Goal: Information Seeking & Learning: Learn about a topic

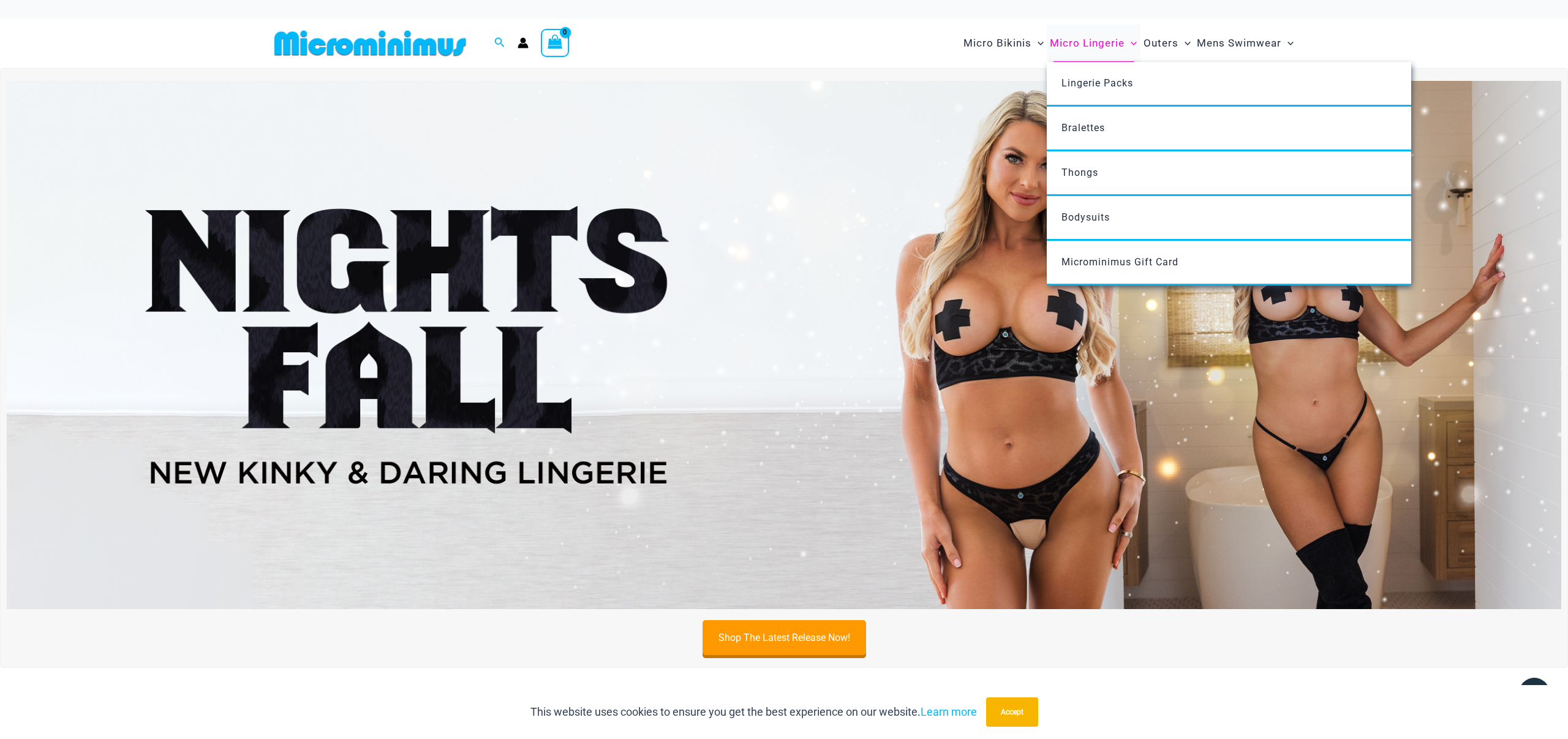
click at [1085, 45] on span "Micro Lingerie" at bounding box center [1087, 42] width 75 height 31
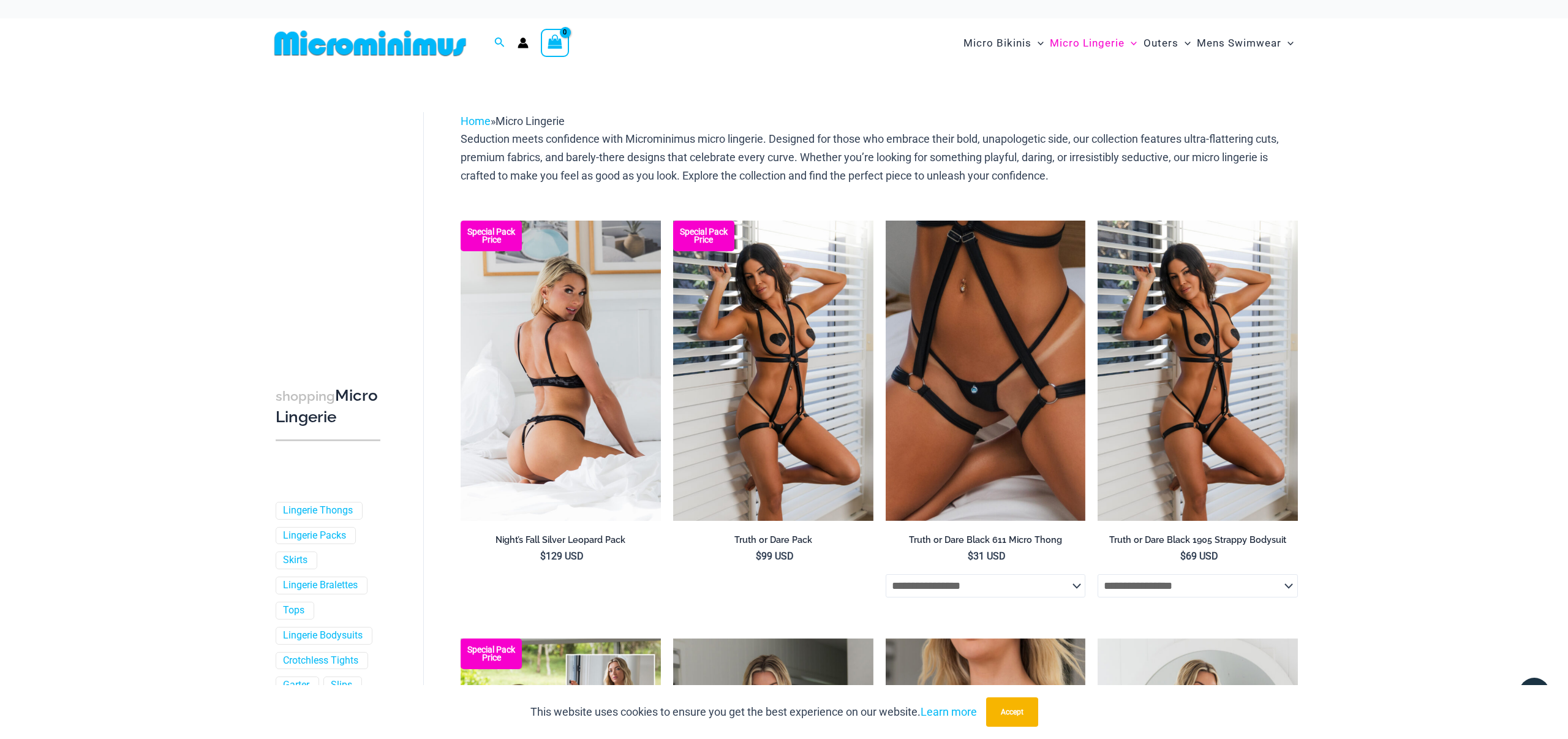
click at [598, 397] on img at bounding box center [560, 370] width 200 height 300
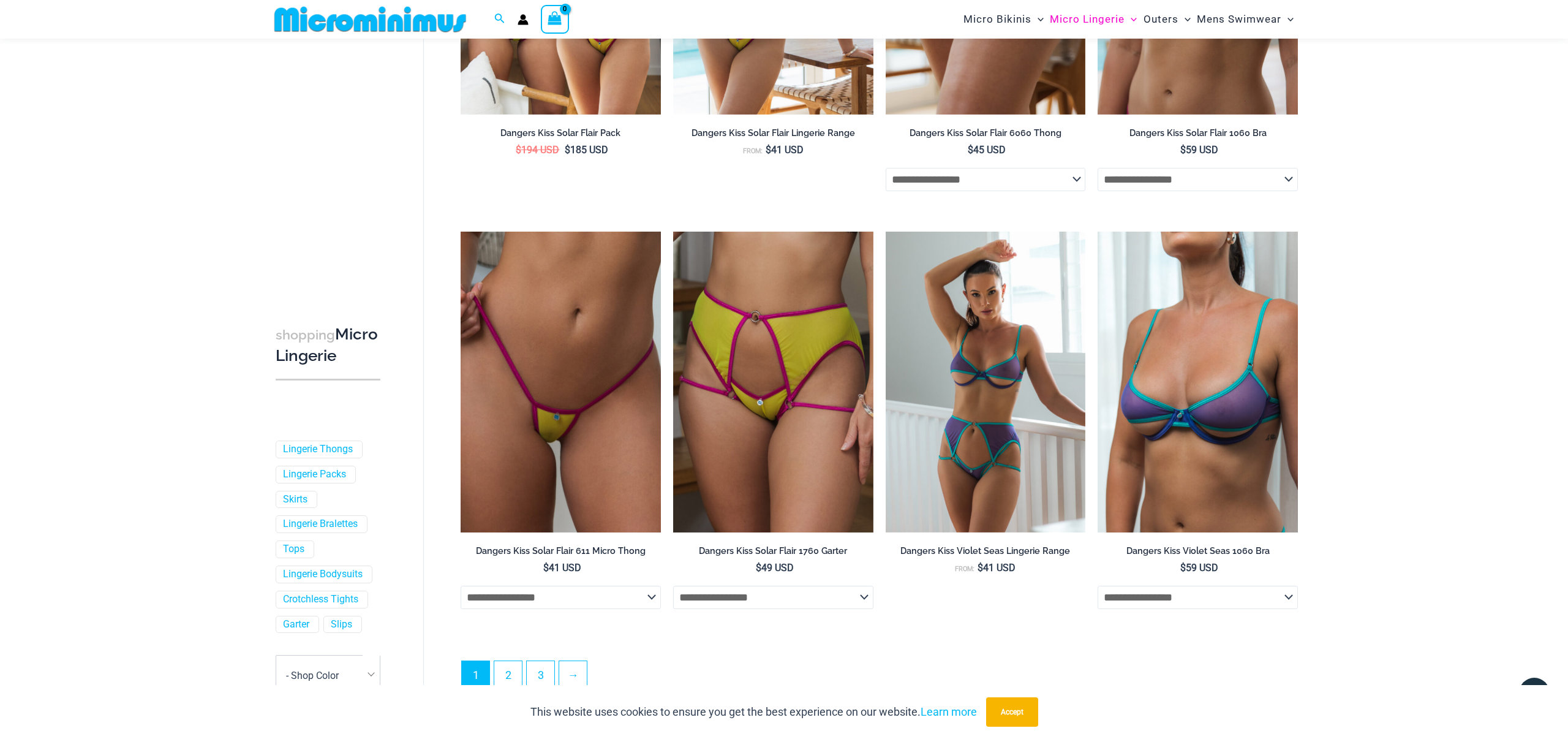
scroll to position [3096, 0]
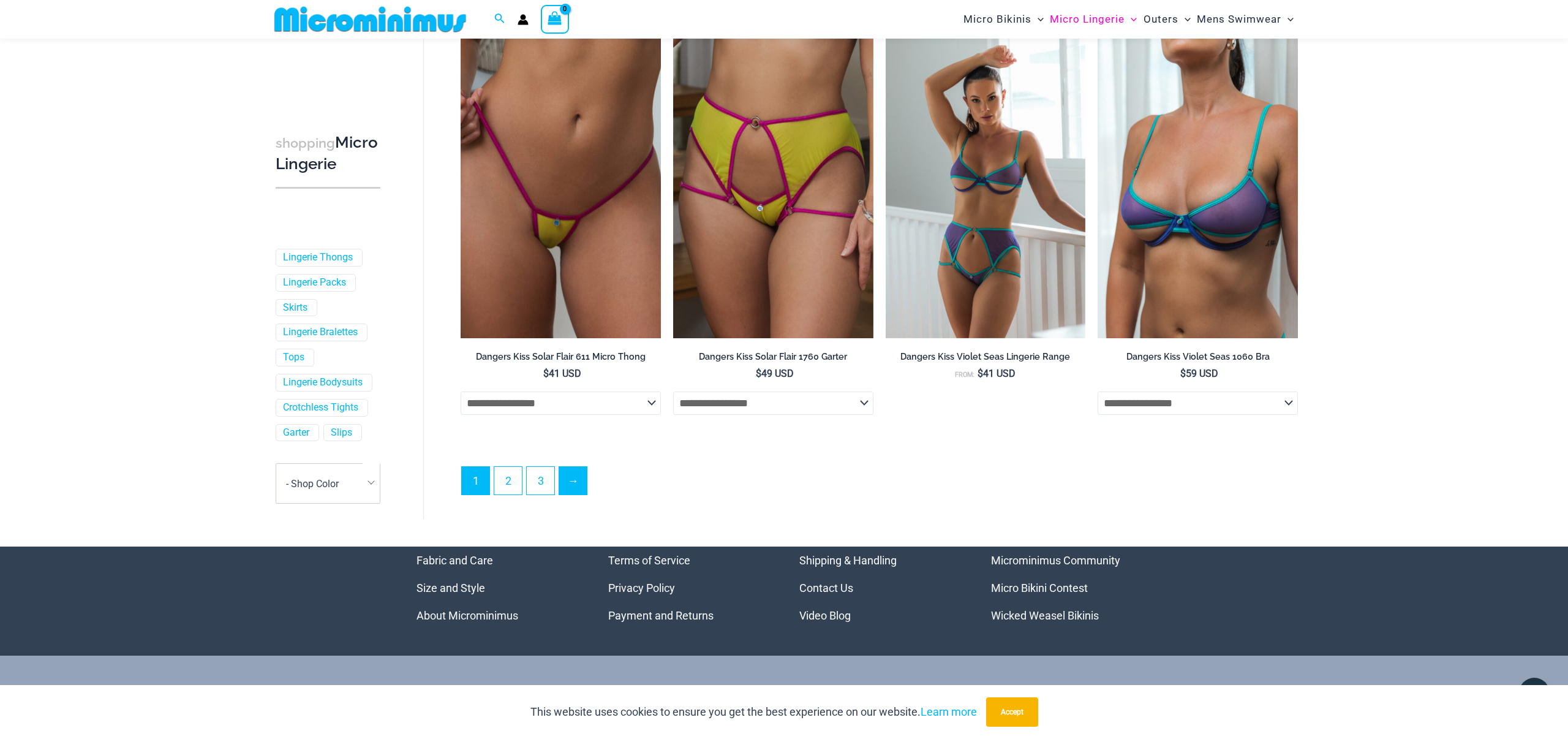
click at [580, 494] on link "→" at bounding box center [572, 480] width 27 height 27
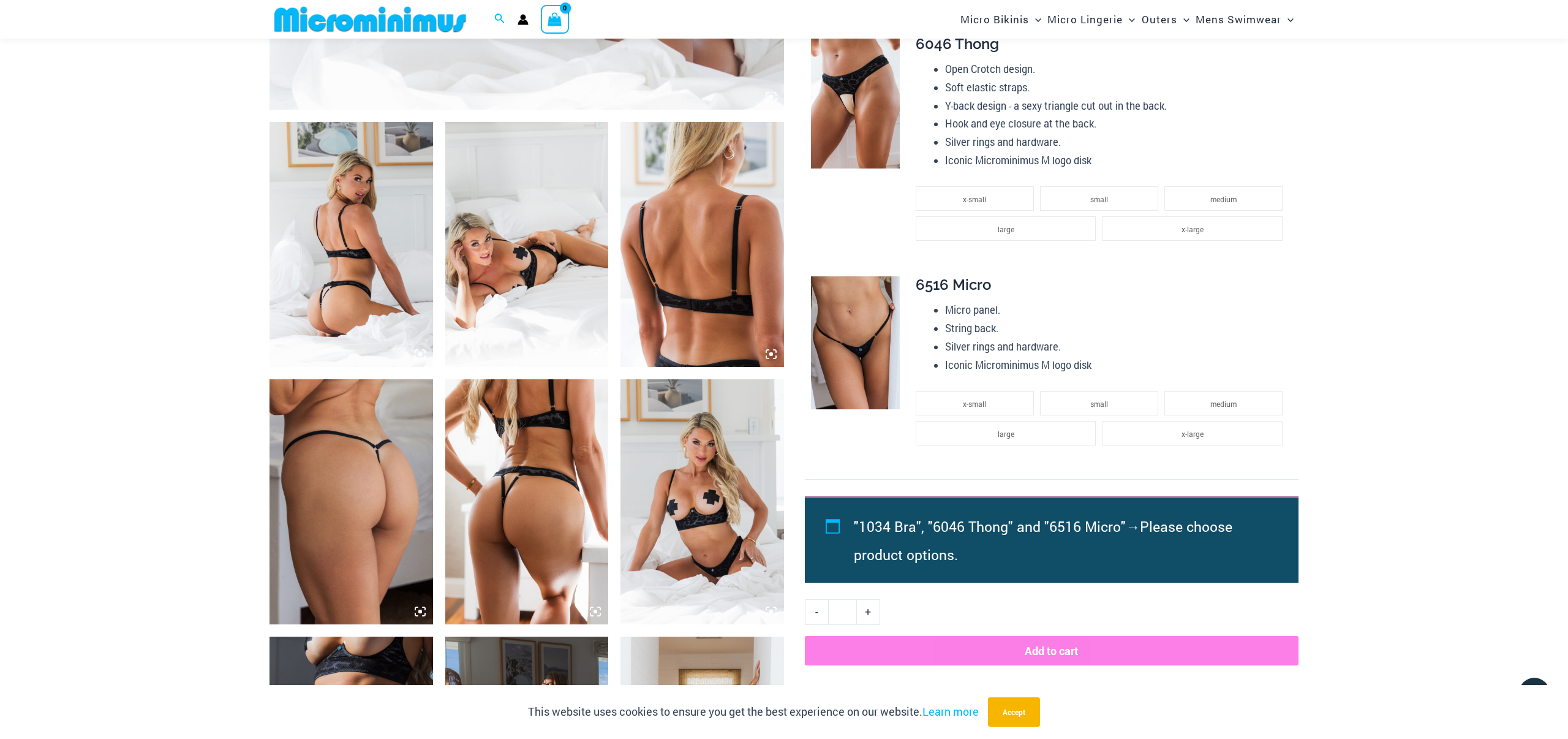
scroll to position [774, 0]
click at [391, 486] on img at bounding box center [351, 501] width 164 height 245
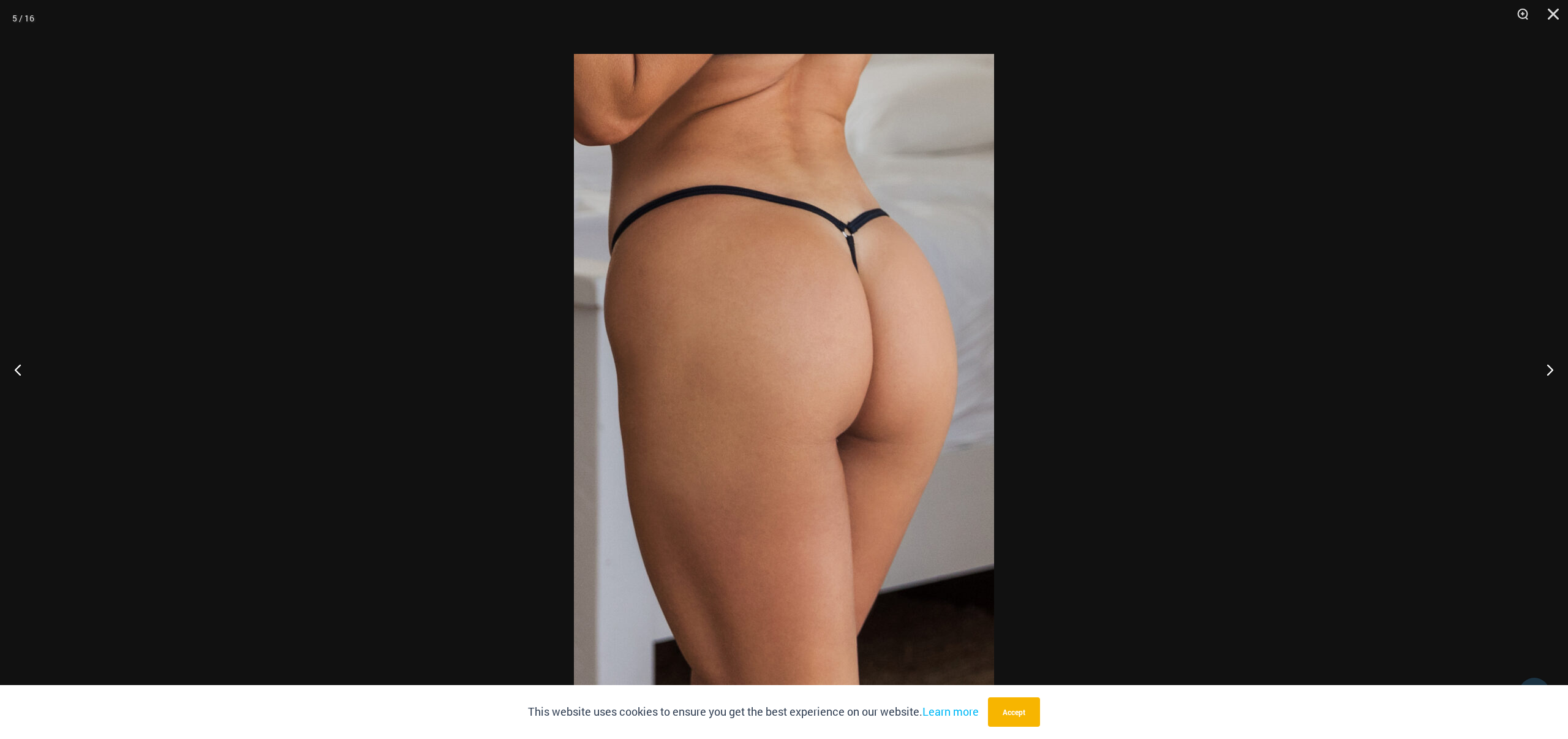
click at [1185, 400] on div at bounding box center [784, 370] width 1568 height 739
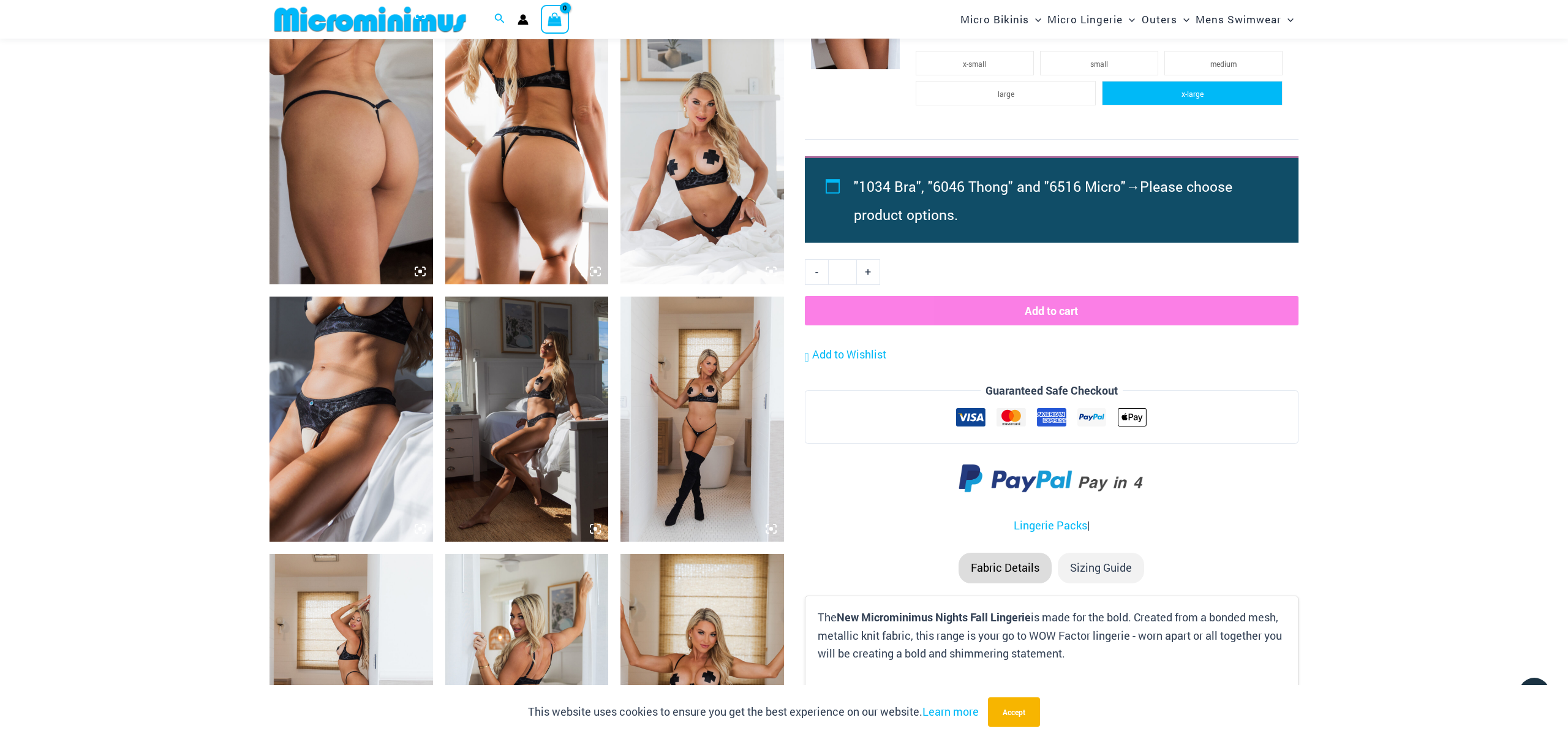
scroll to position [1121, 0]
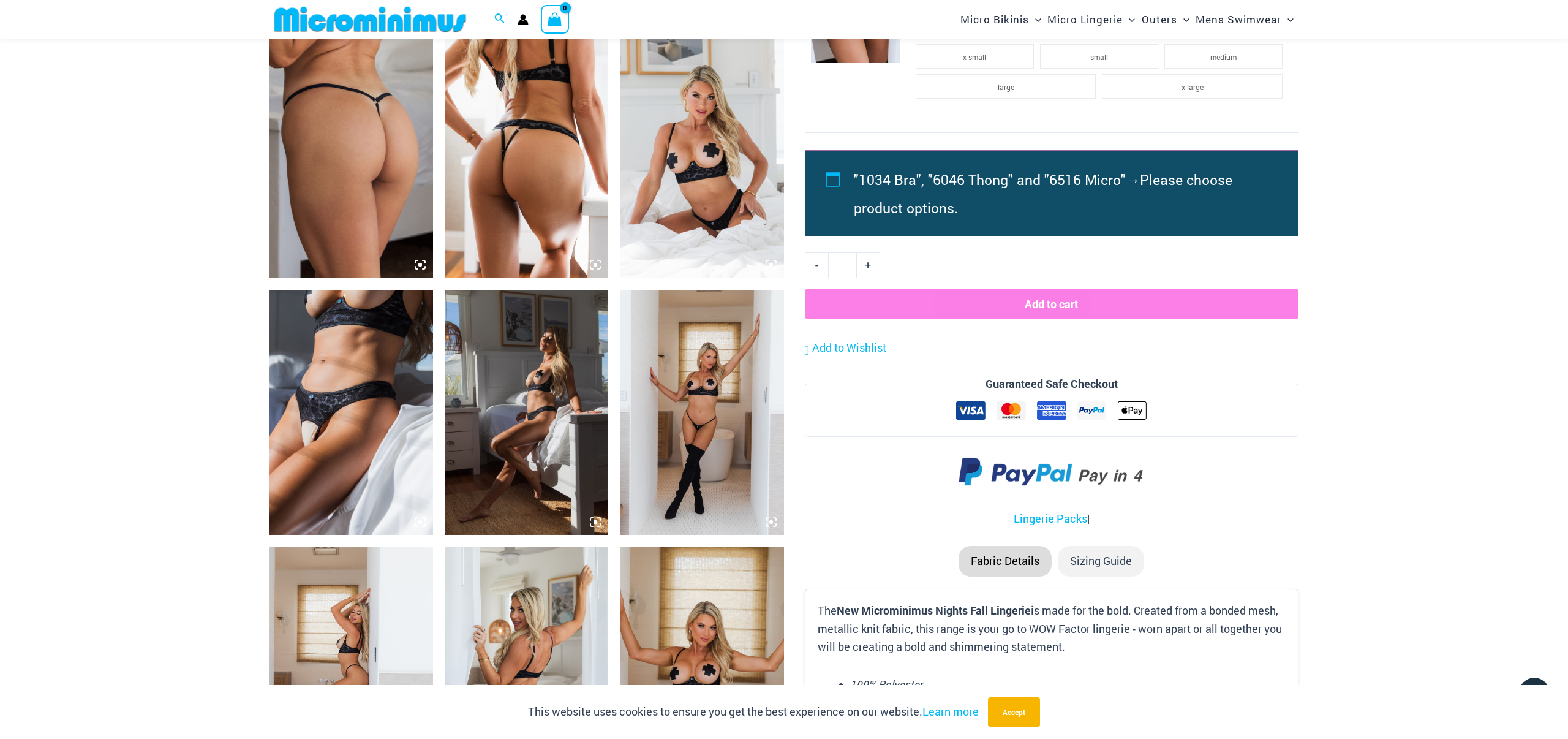
click at [381, 406] on img at bounding box center [351, 413] width 164 height 245
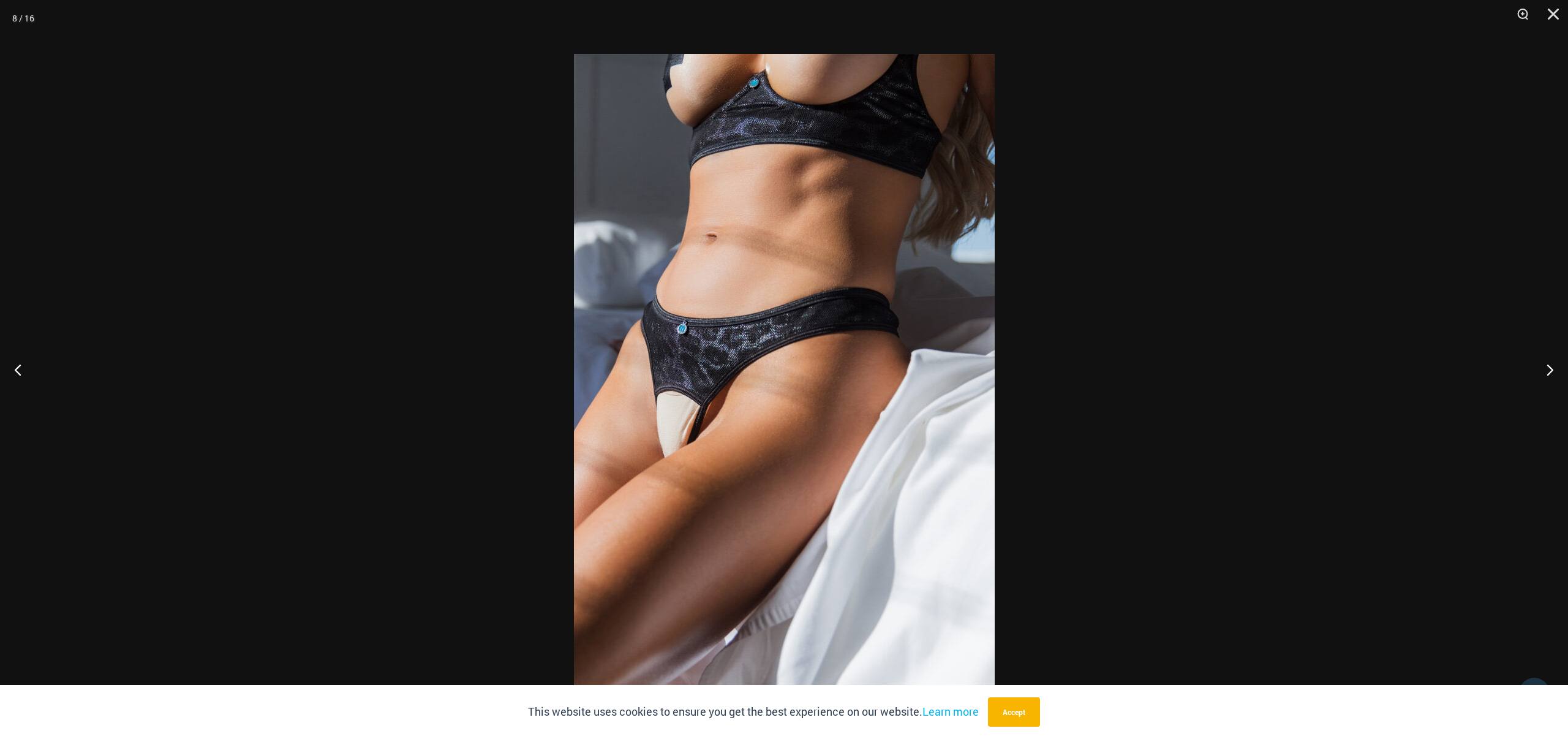
click at [1342, 390] on div at bounding box center [784, 370] width 1568 height 739
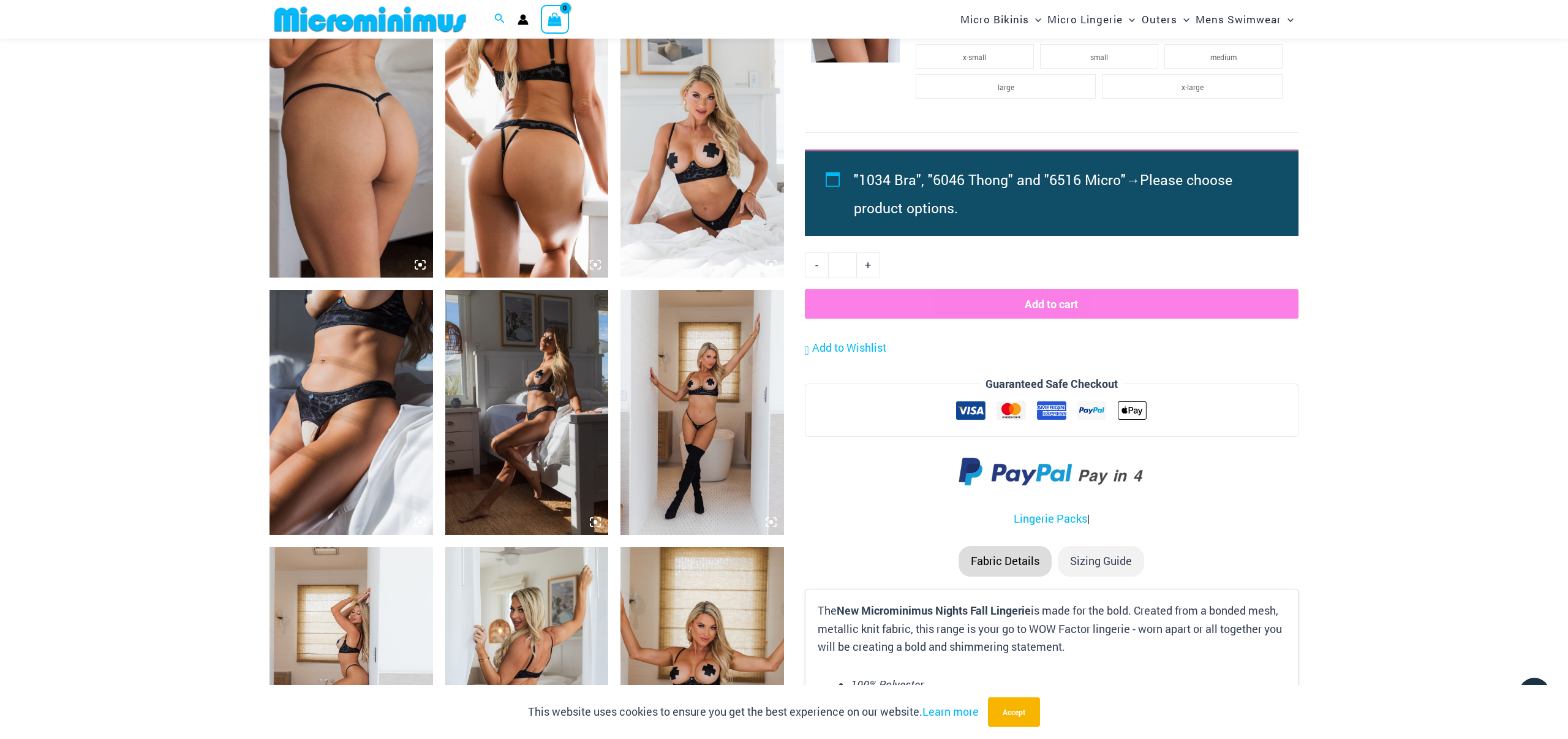
click at [694, 427] on img at bounding box center [701, 413] width 164 height 245
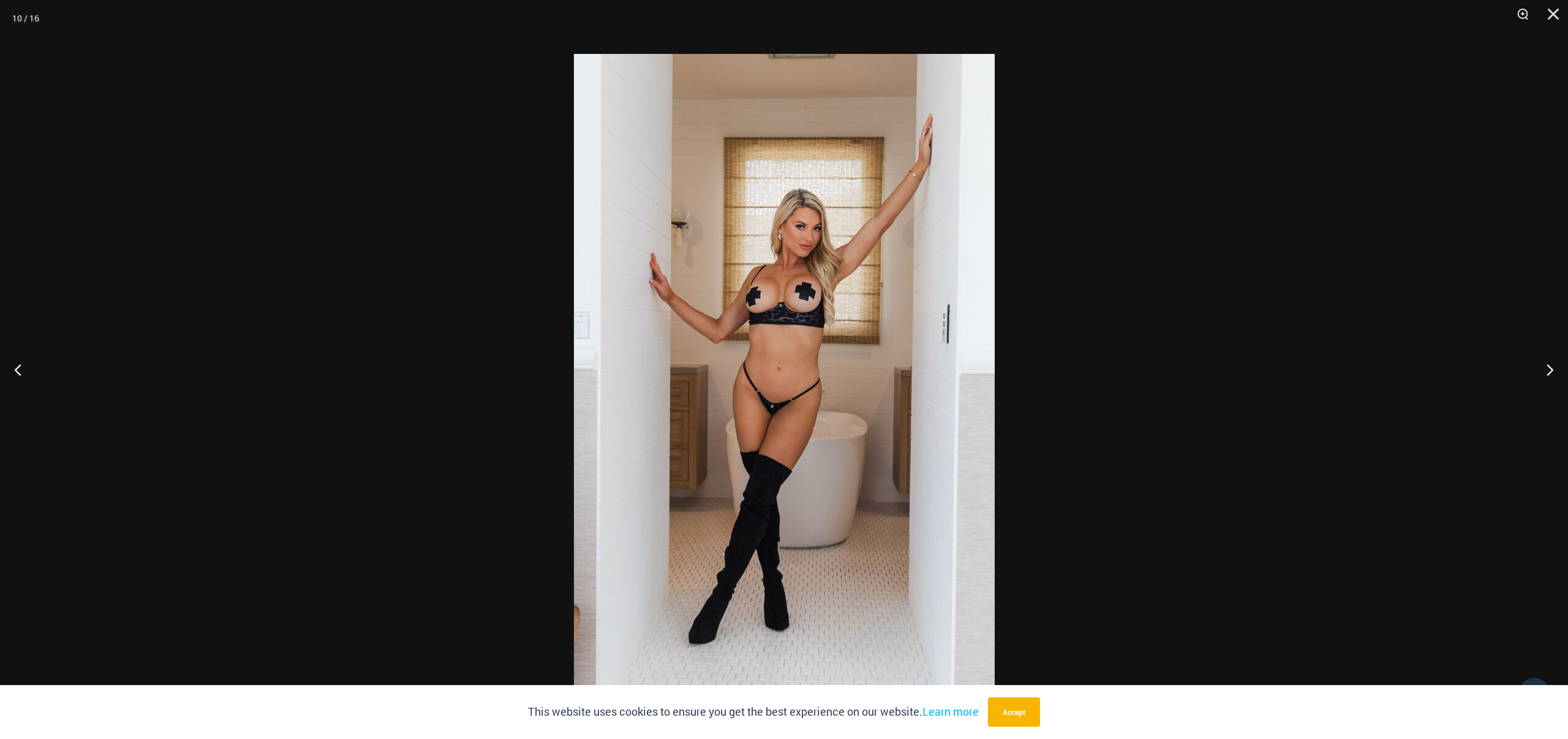
click at [1347, 385] on div at bounding box center [784, 370] width 1568 height 739
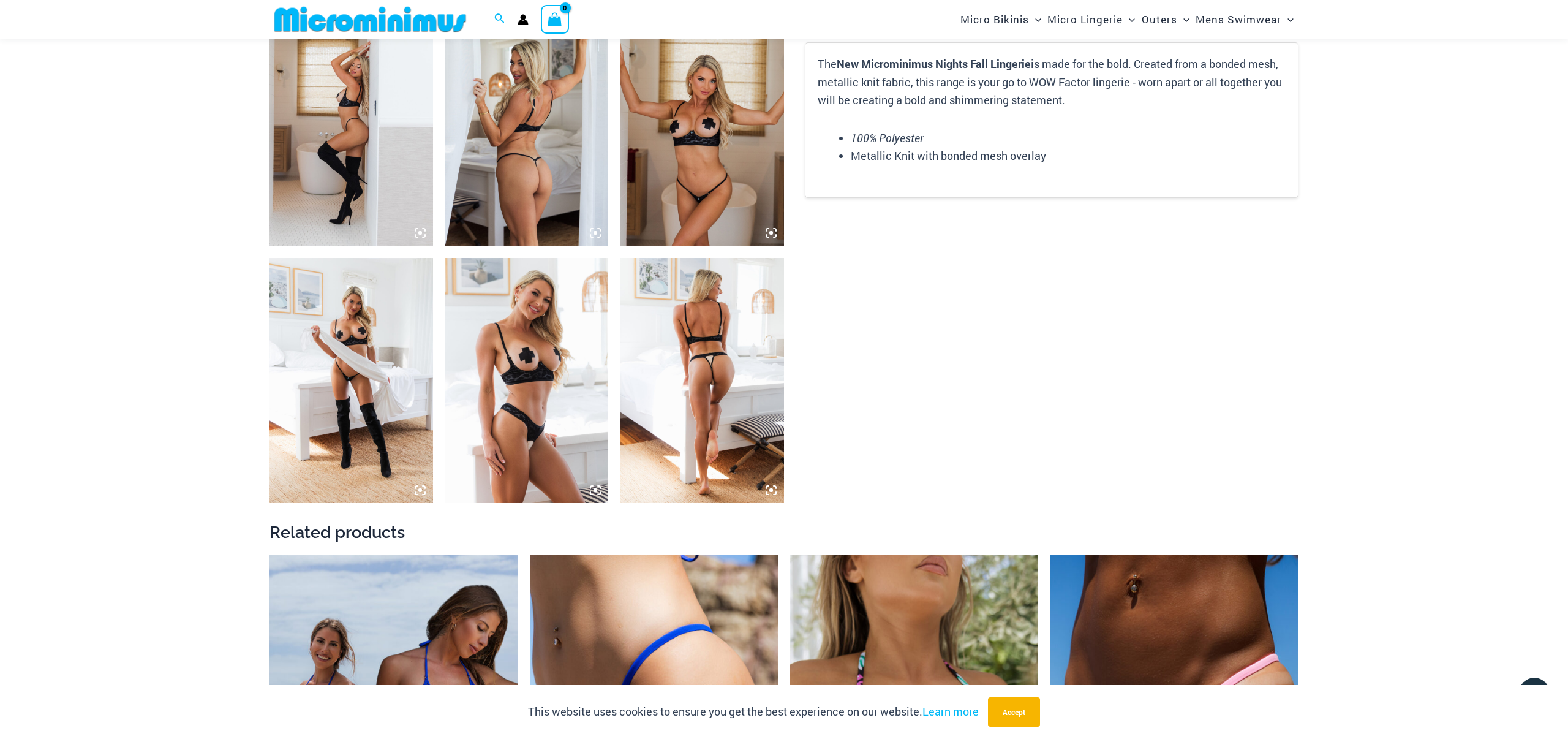
scroll to position [1672, 0]
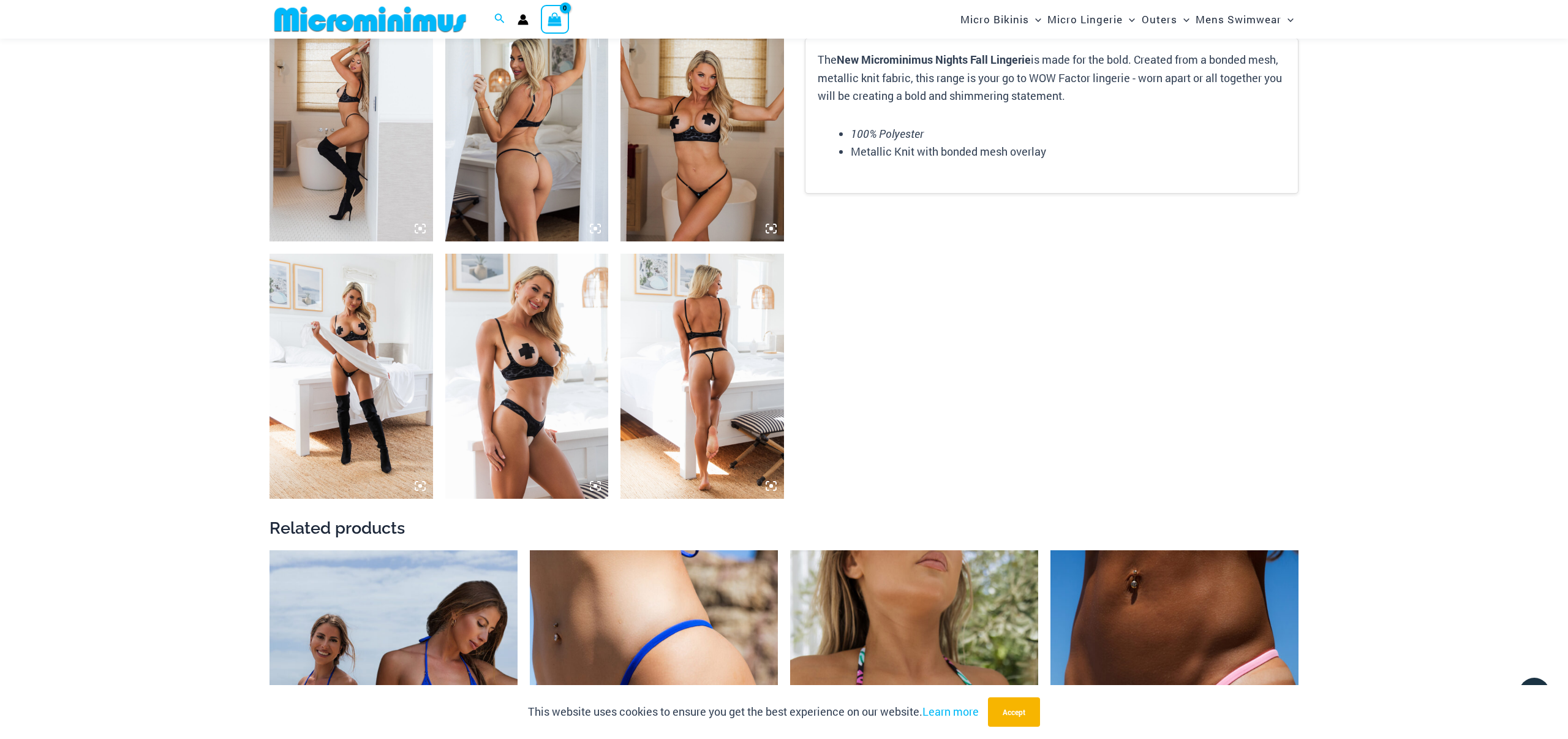
click at [715, 381] on img at bounding box center [701, 376] width 164 height 245
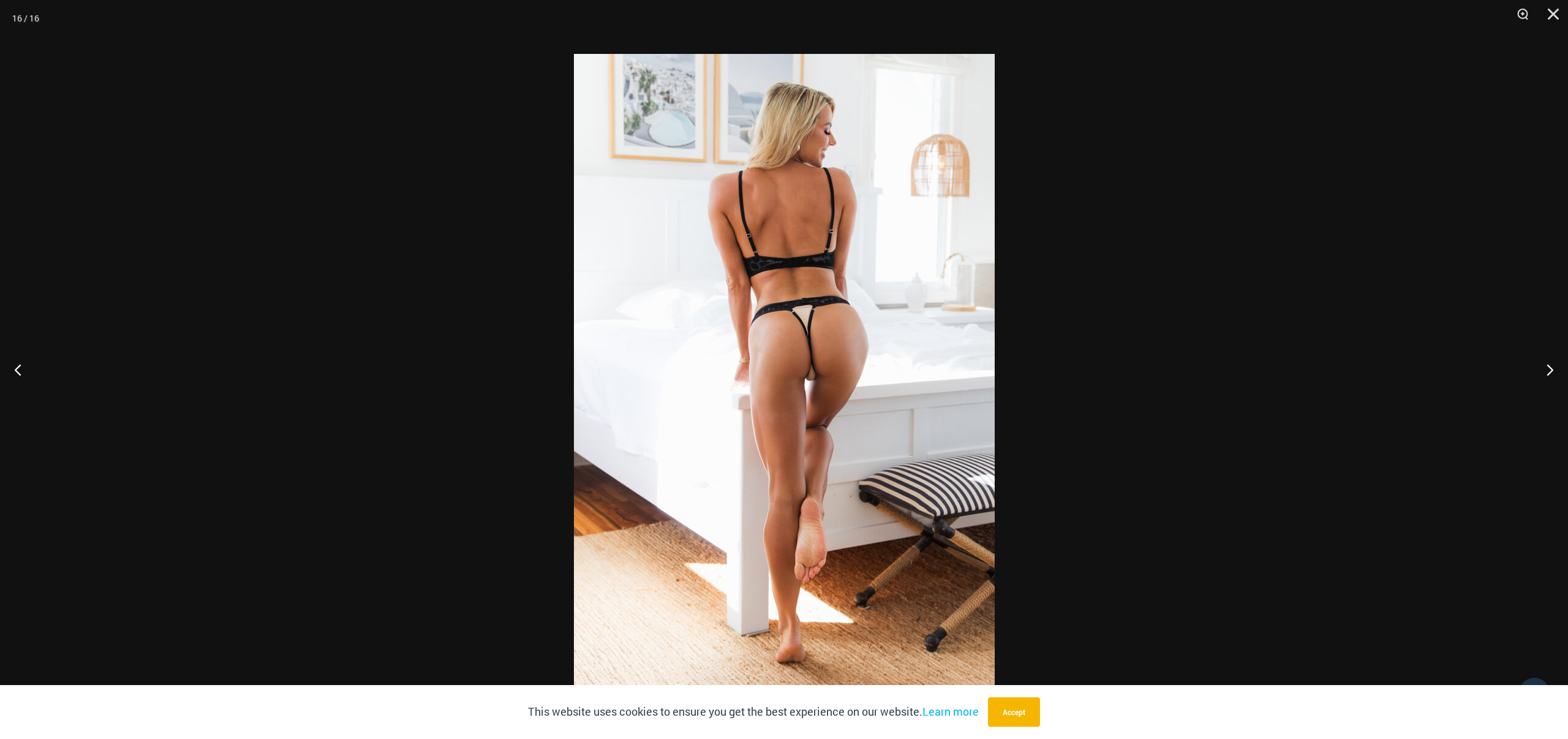
click at [1211, 300] on div at bounding box center [784, 370] width 1568 height 739
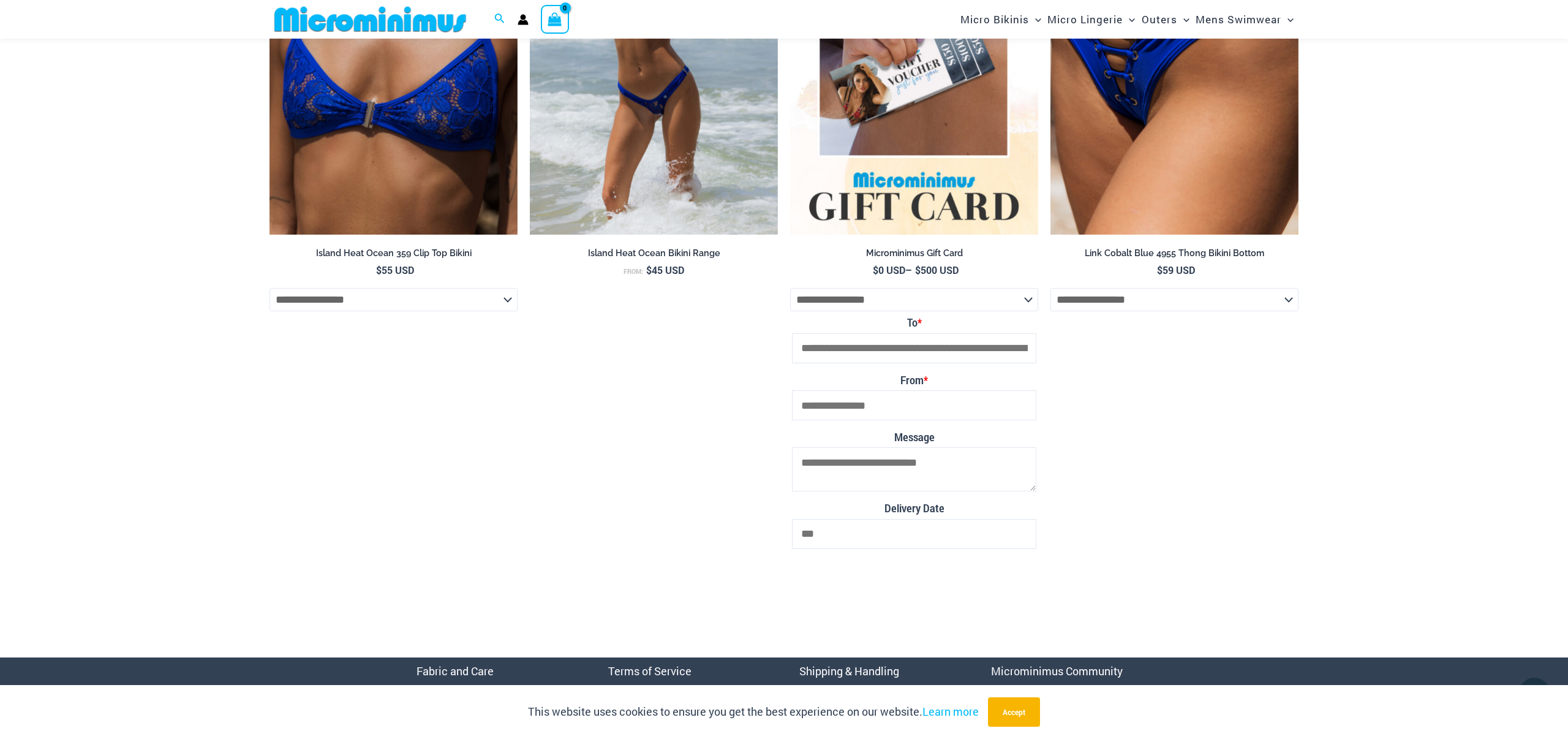
scroll to position [4318, 0]
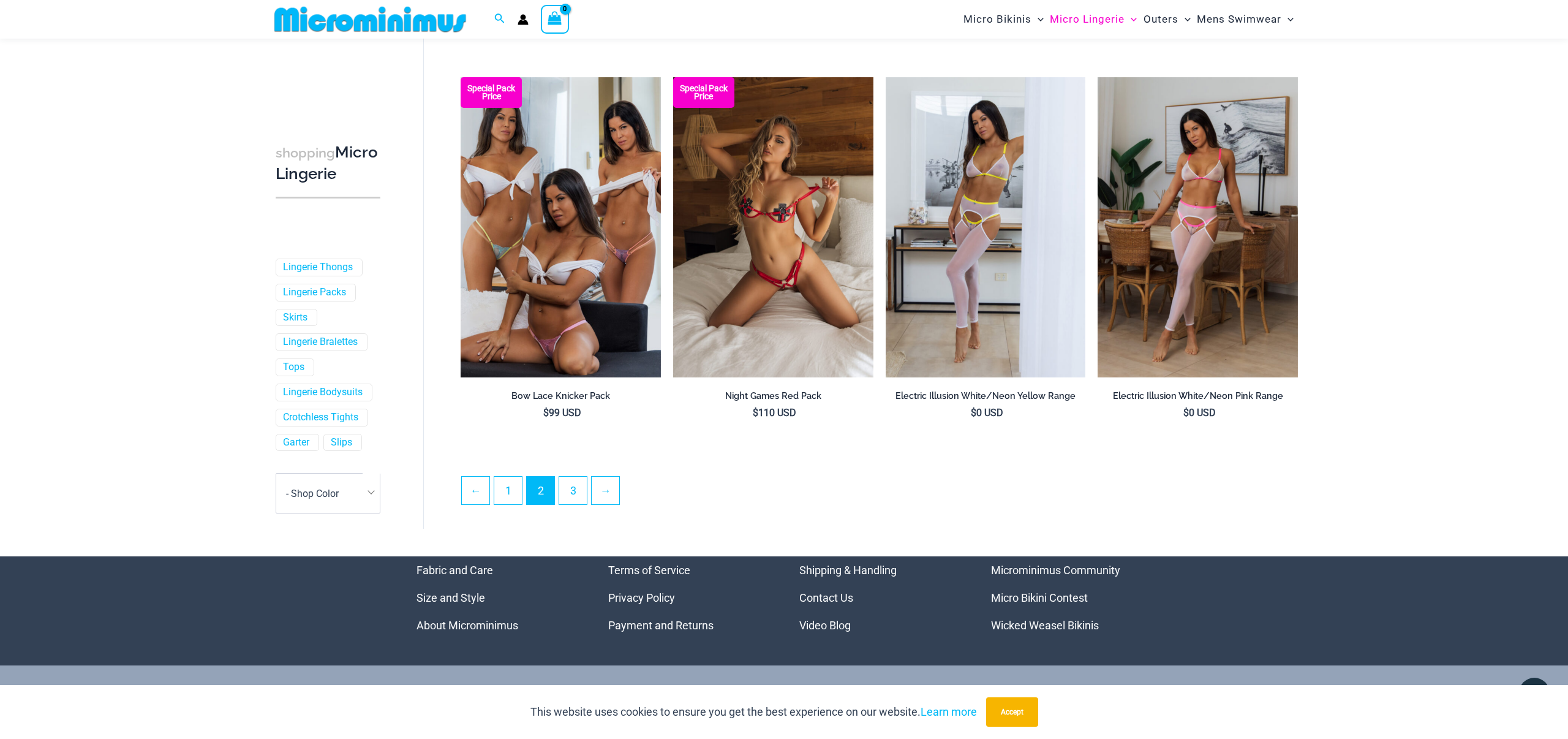
scroll to position [2962, 0]
click at [604, 498] on link "→" at bounding box center [605, 489] width 27 height 27
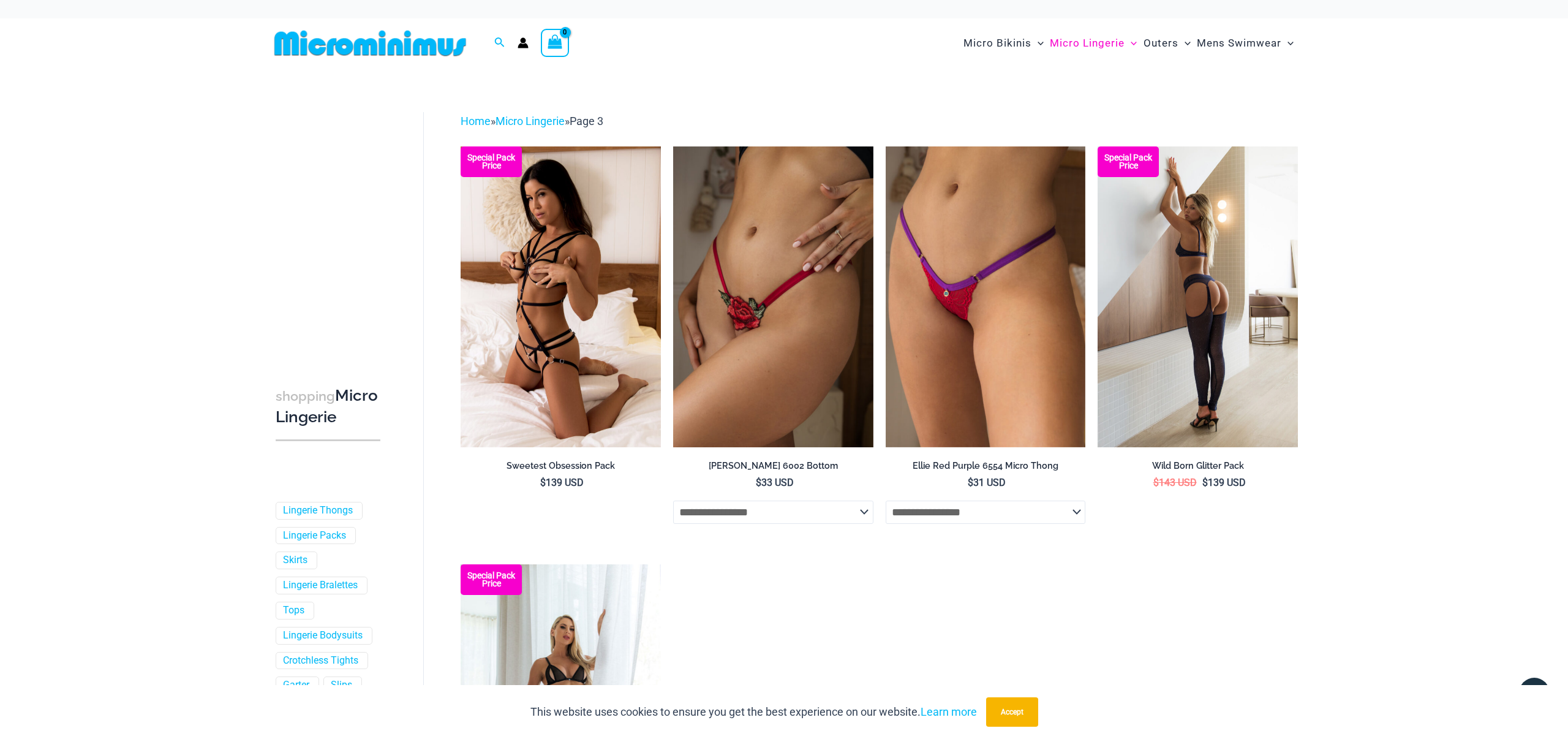
click at [1206, 268] on img at bounding box center [1198, 297] width 200 height 300
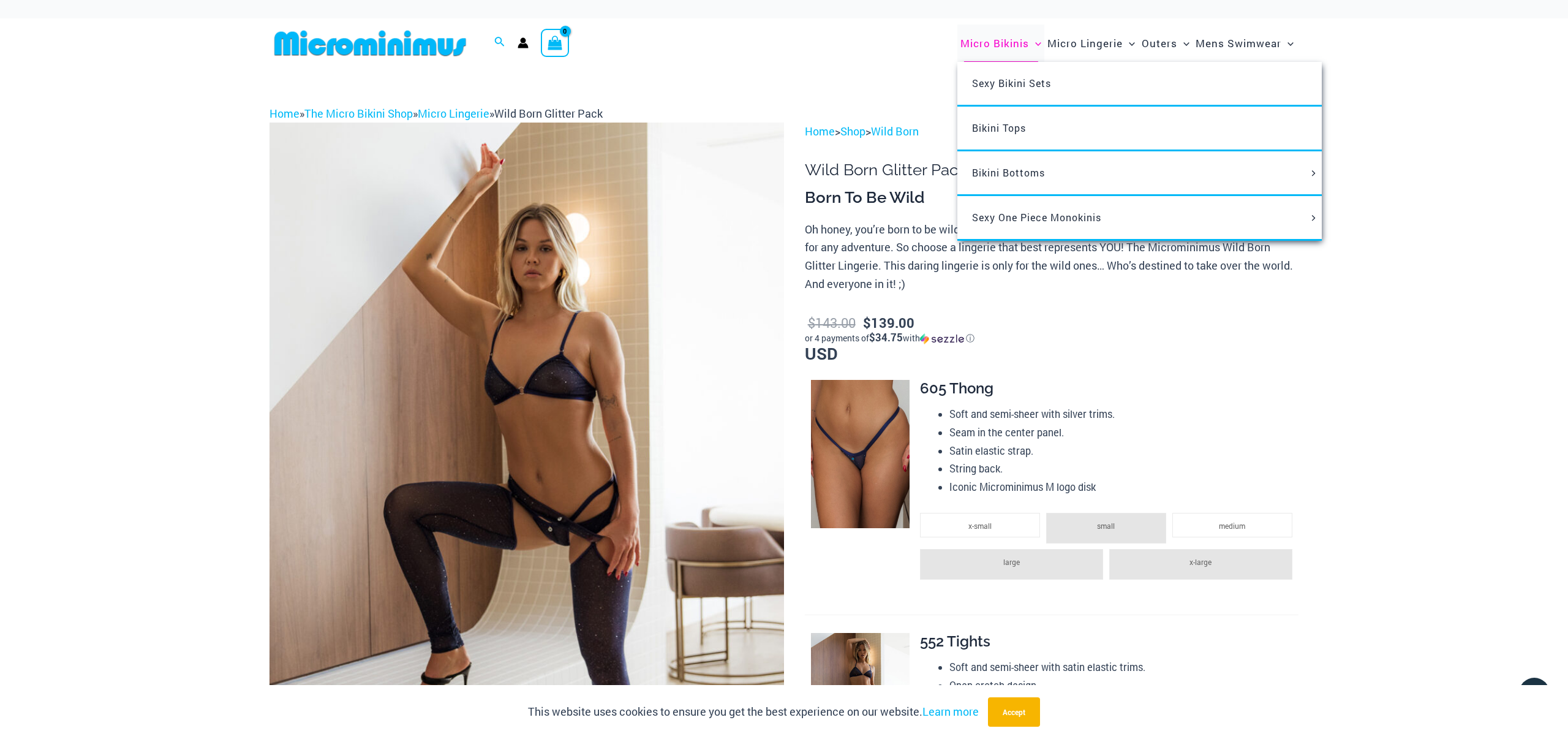
click at [1007, 44] on span "Micro Bikinis" at bounding box center [994, 42] width 68 height 31
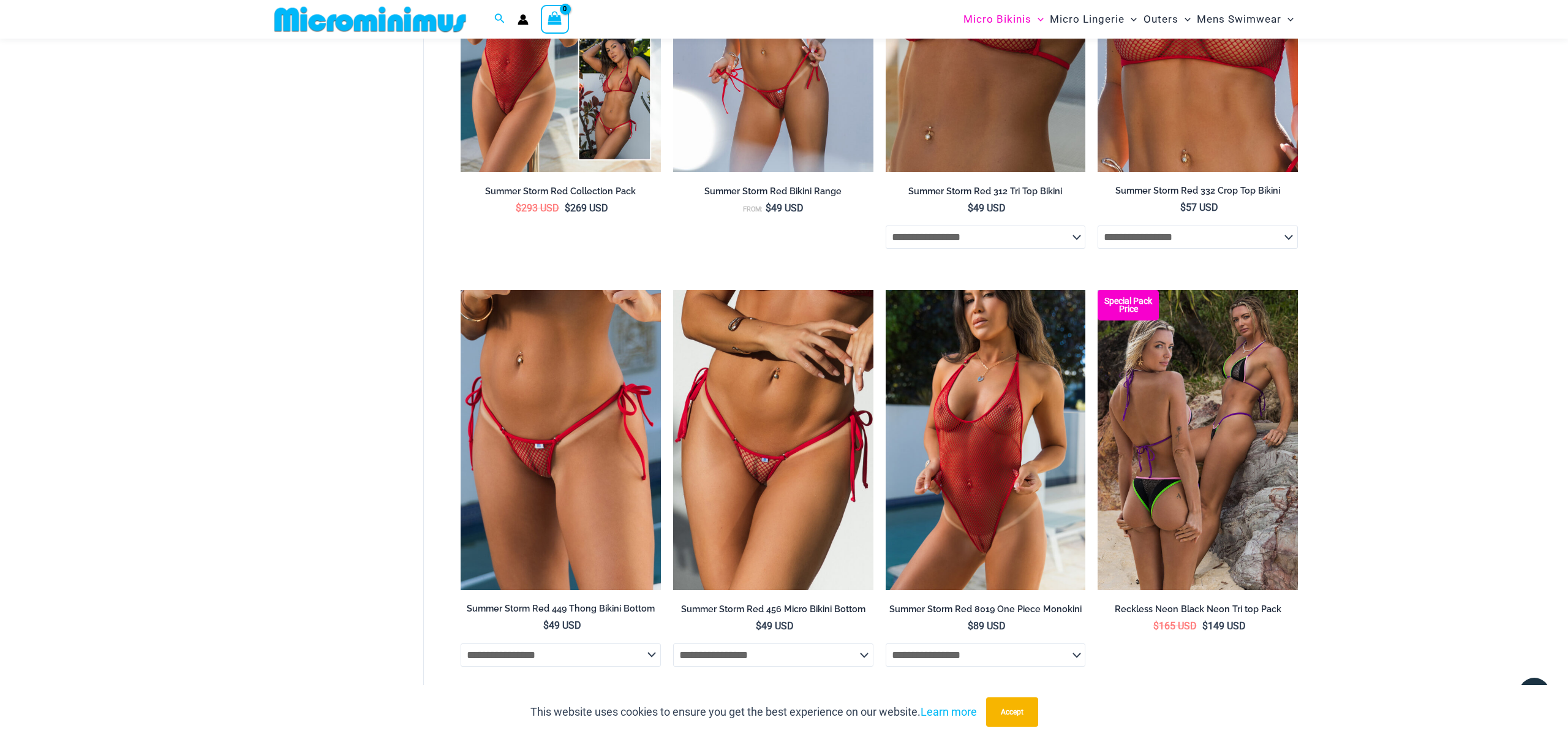
scroll to position [3216, 0]
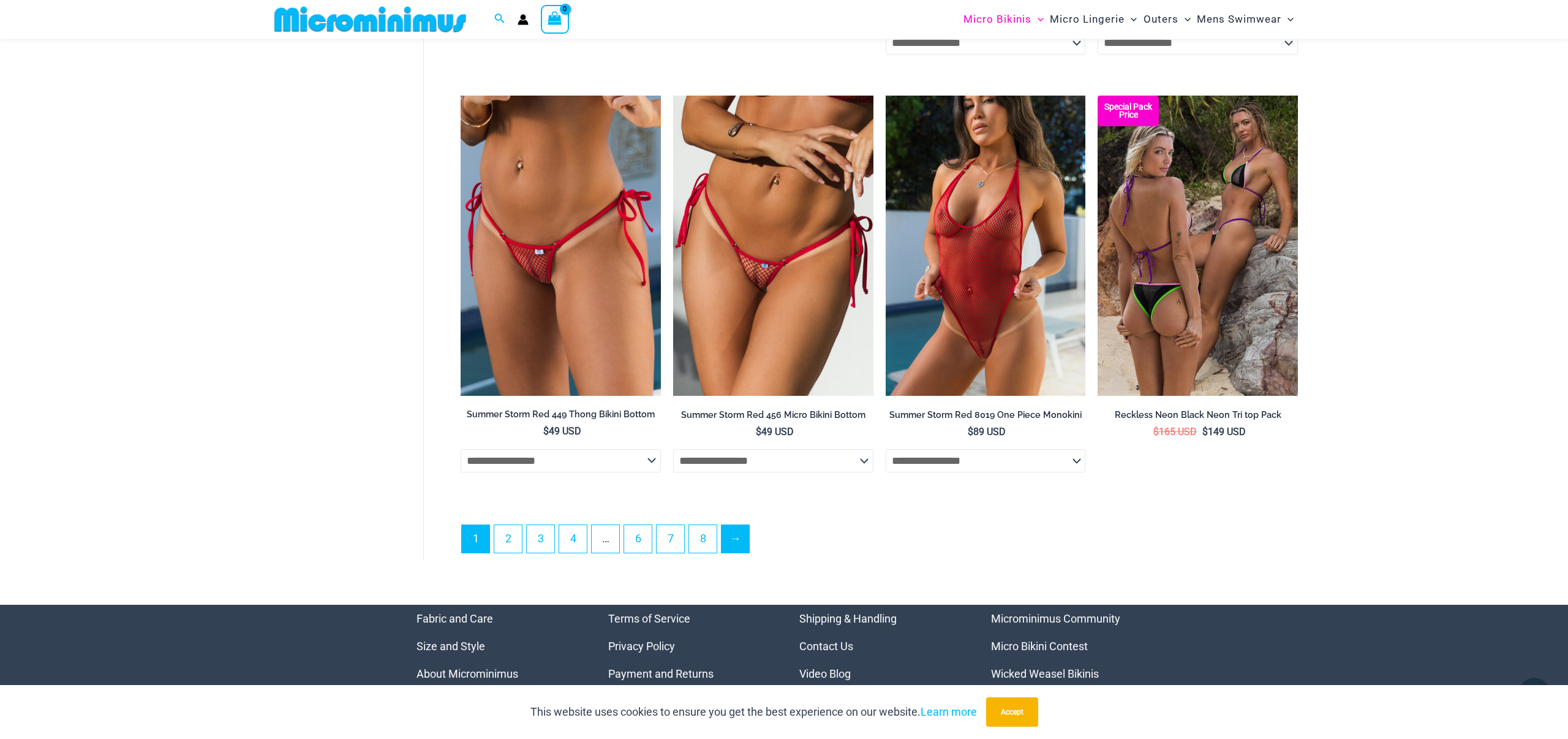
click at [741, 544] on link "→" at bounding box center [734, 538] width 27 height 27
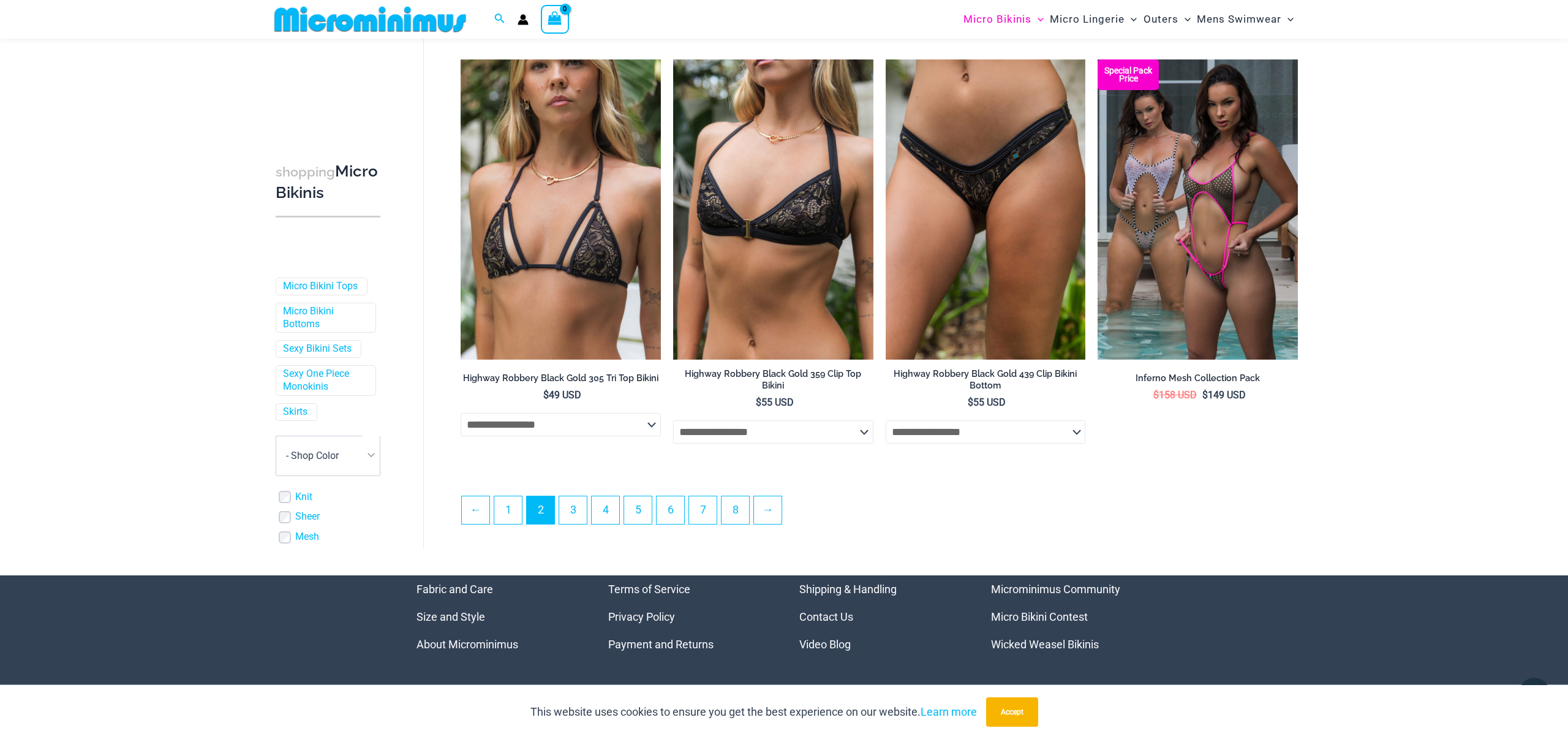
scroll to position [3029, 0]
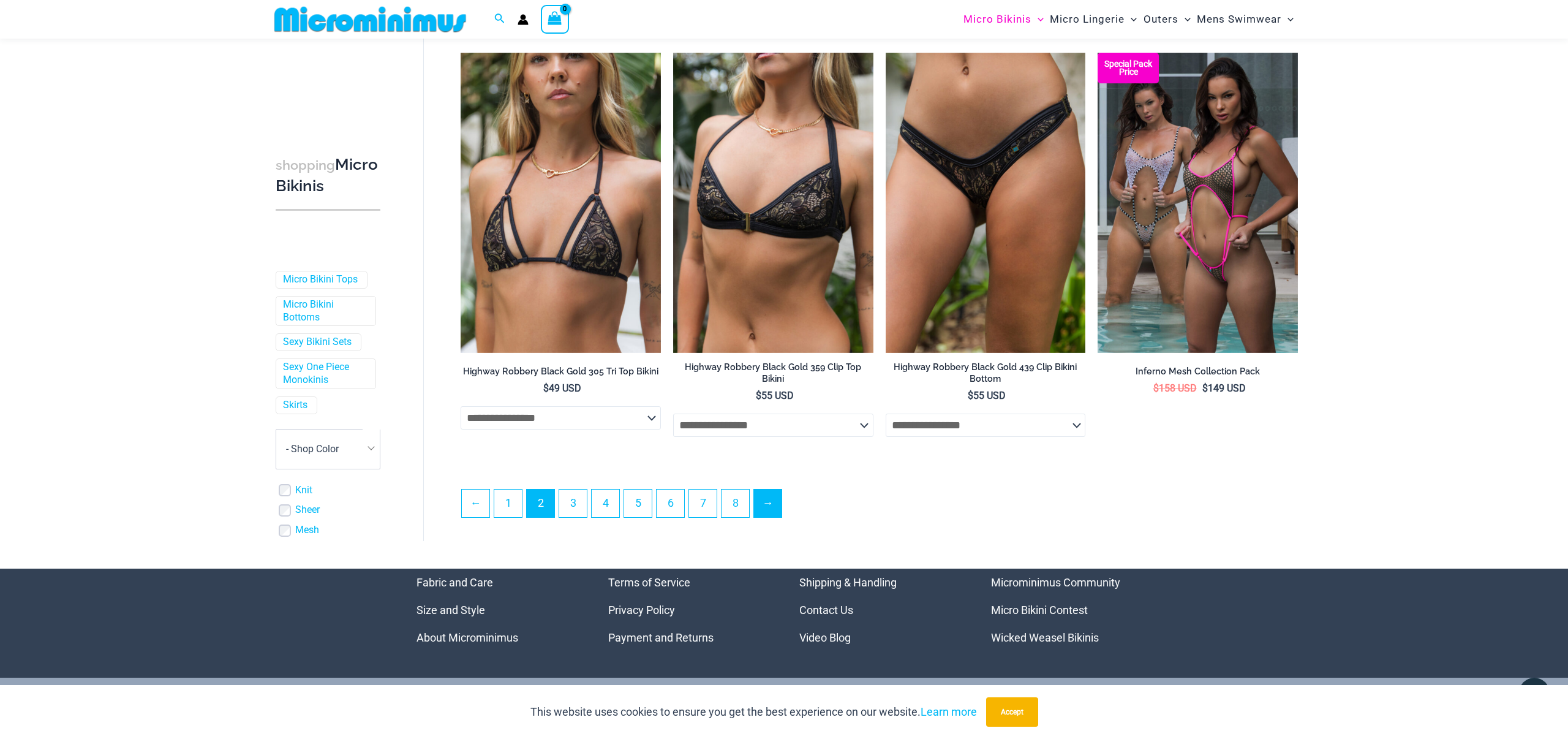
click at [772, 500] on link "→" at bounding box center [767, 502] width 27 height 27
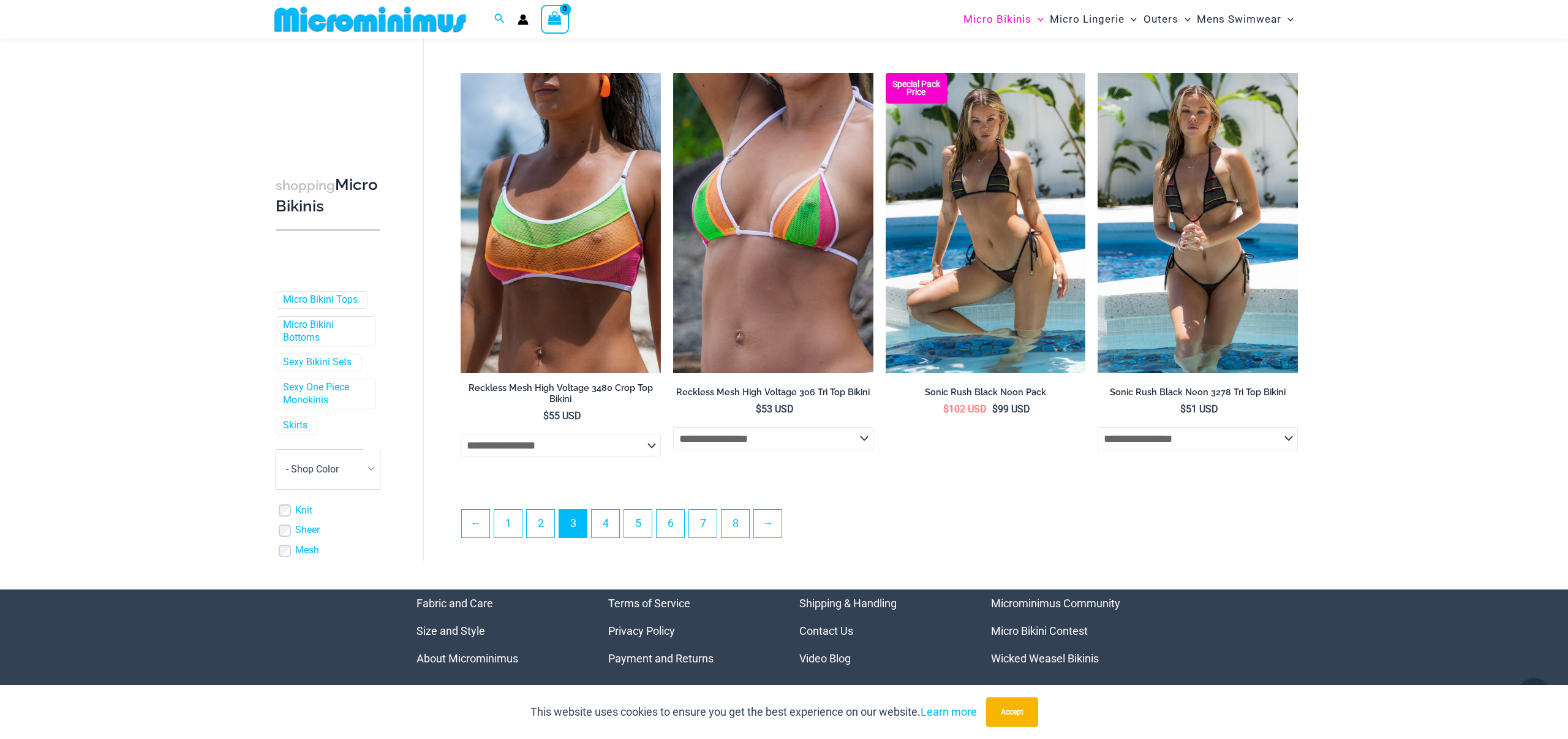
scroll to position [3007, 0]
